Goal: Transaction & Acquisition: Purchase product/service

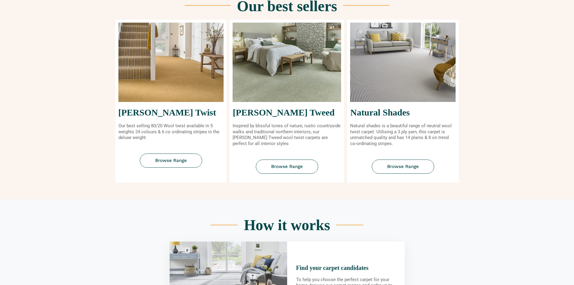
scroll to position [211, 0]
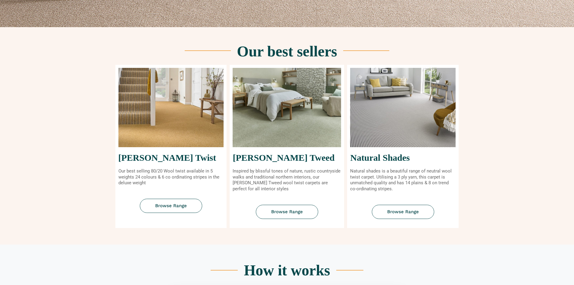
click at [393, 118] on img at bounding box center [402, 107] width 105 height 79
click at [400, 209] on link "Browse Range" at bounding box center [403, 212] width 62 height 14
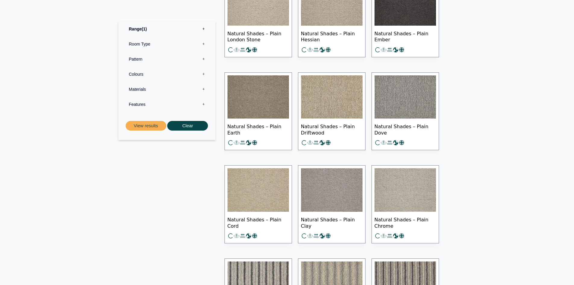
scroll to position [603, 0]
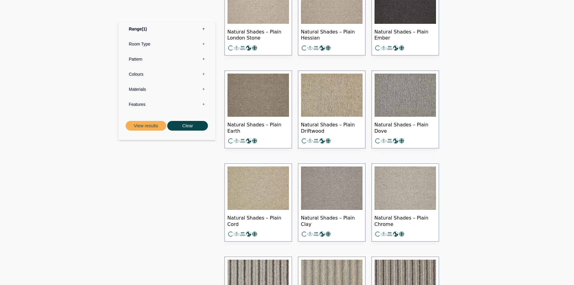
click at [319, 188] on img at bounding box center [331, 187] width 61 height 43
